Goal: Download file/media

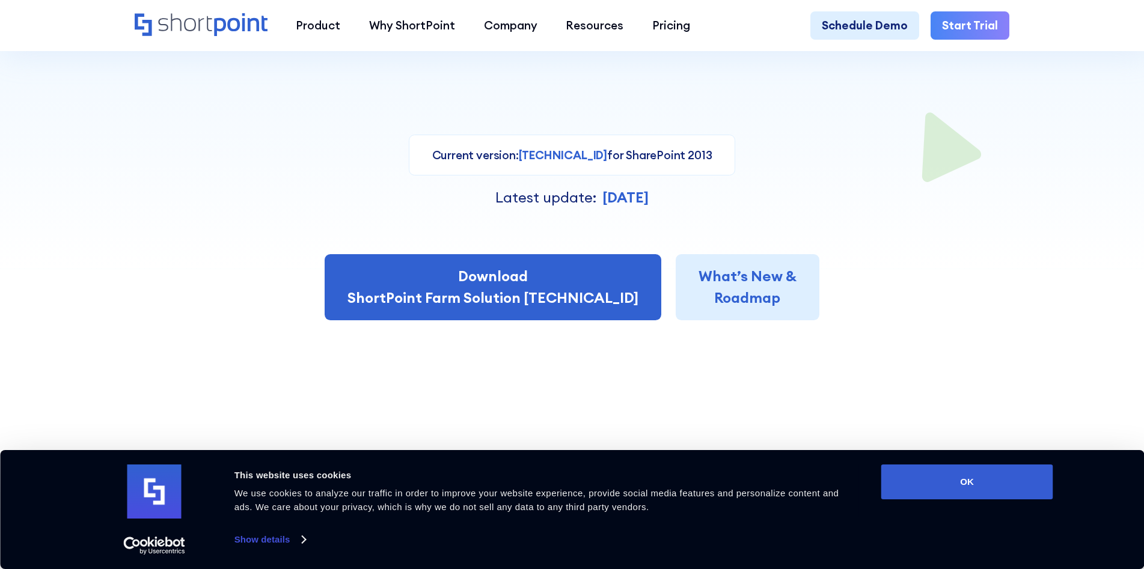
scroll to position [421, 0]
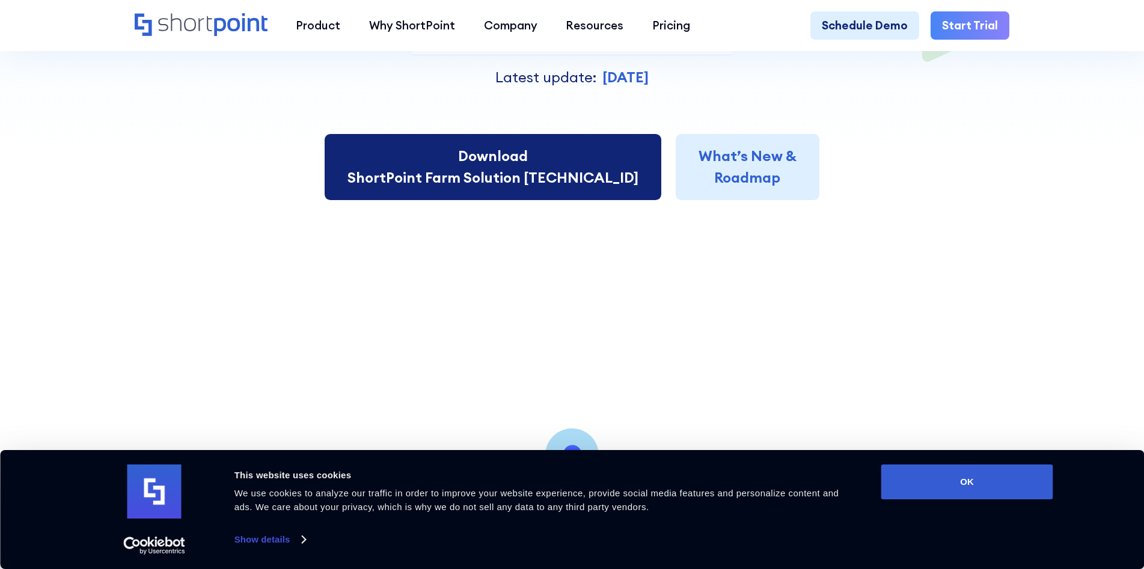
click at [566, 189] on link "Download ShortPoint Farm Solution 6.8.21.2" at bounding box center [493, 167] width 337 height 66
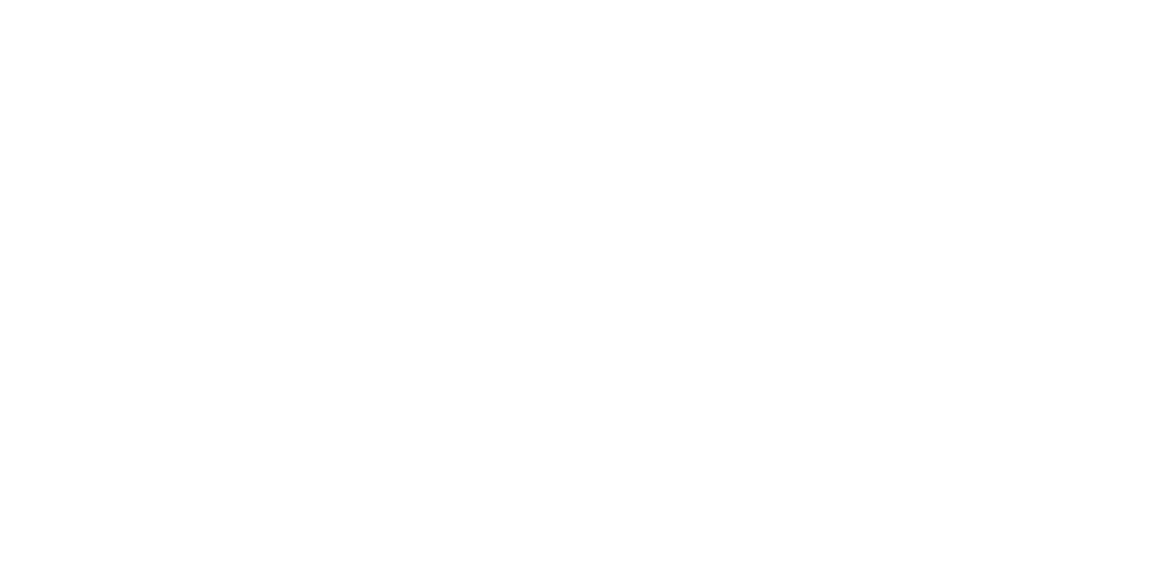
select select "SharePoint 2013 (On-Premise)"
